Goal: Navigation & Orientation: Find specific page/section

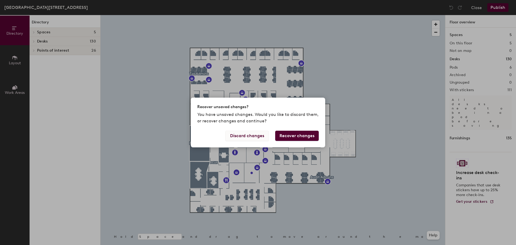
click at [263, 136] on button "Discard changes" at bounding box center [246, 136] width 43 height 10
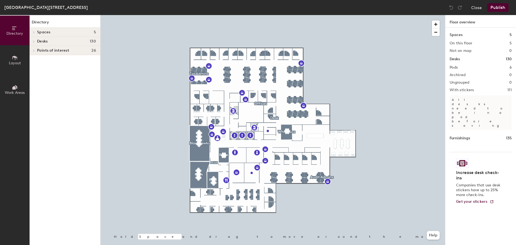
click at [34, 43] on div at bounding box center [33, 41] width 7 height 9
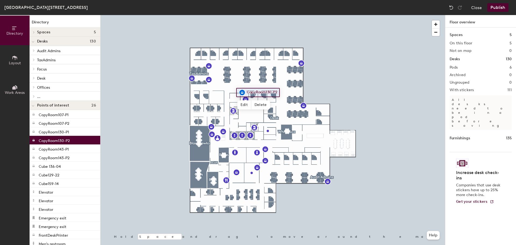
click at [364, 15] on div at bounding box center [272, 15] width 344 height 0
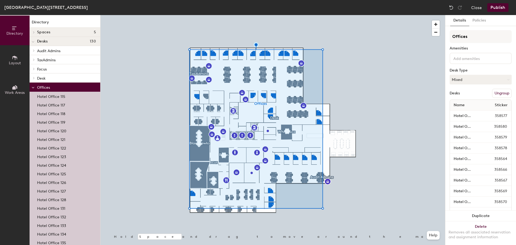
click at [32, 87] on icon at bounding box center [33, 87] width 3 height 2
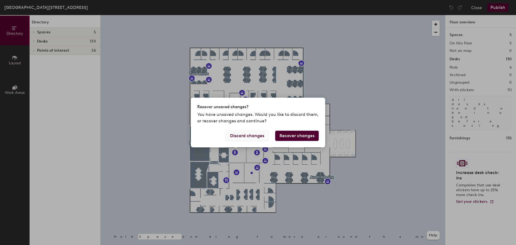
click at [259, 134] on button "Discard changes" at bounding box center [246, 136] width 43 height 10
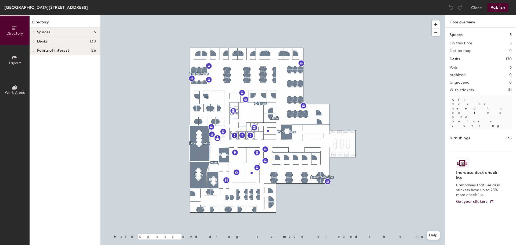
click at [31, 40] on div at bounding box center [33, 41] width 7 height 9
click at [36, 66] on div at bounding box center [33, 68] width 7 height 9
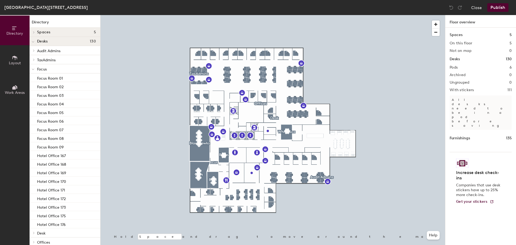
click at [34, 68] on icon at bounding box center [33, 69] width 3 height 2
